Goal: Find specific page/section: Find specific page/section

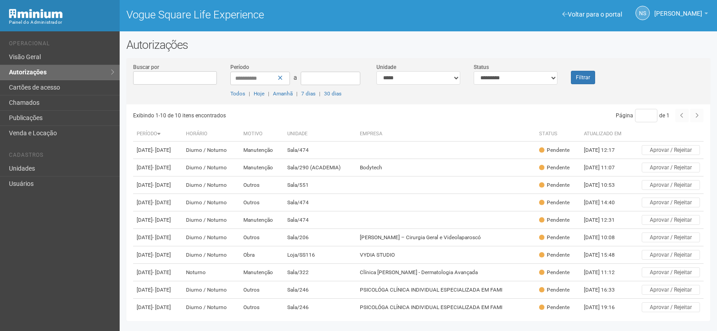
scroll to position [65, 0]
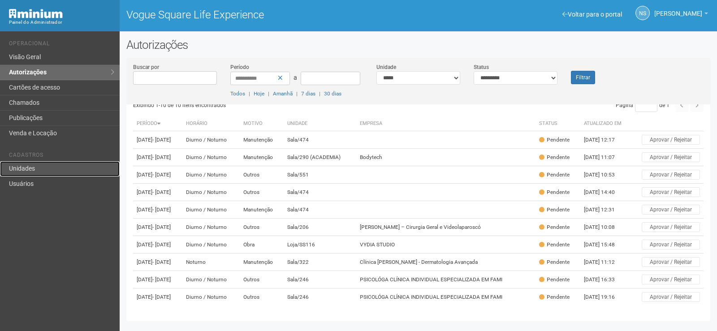
click at [49, 164] on link "Unidades" at bounding box center [60, 168] width 120 height 15
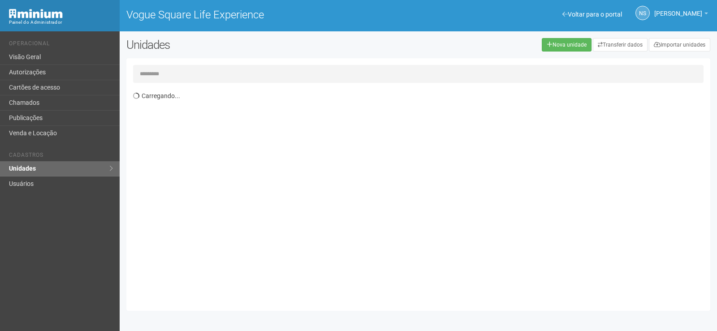
click at [165, 77] on input "text" at bounding box center [418, 74] width 570 height 18
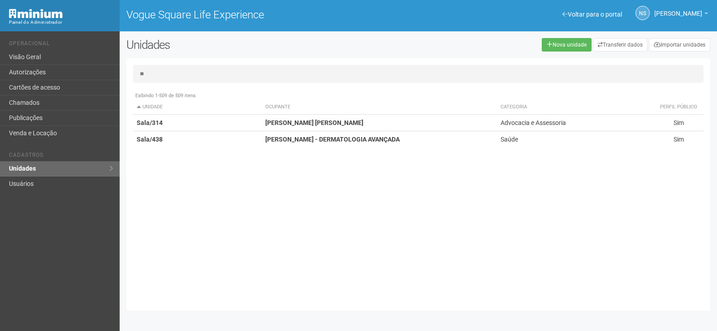
type input "*"
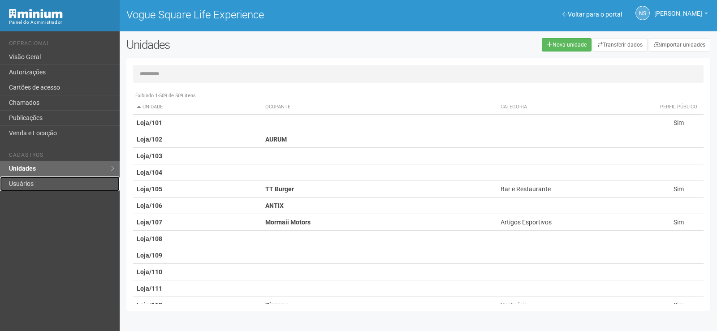
click at [30, 184] on link "Usuários" at bounding box center [60, 184] width 120 height 15
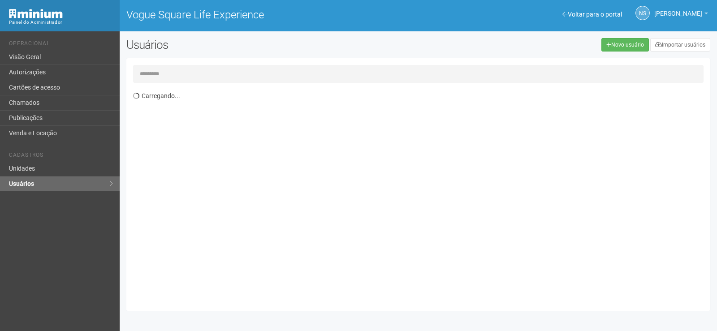
click at [172, 77] on input "text" at bounding box center [418, 74] width 570 height 18
type input "*******"
